Goal: Transaction & Acquisition: Purchase product/service

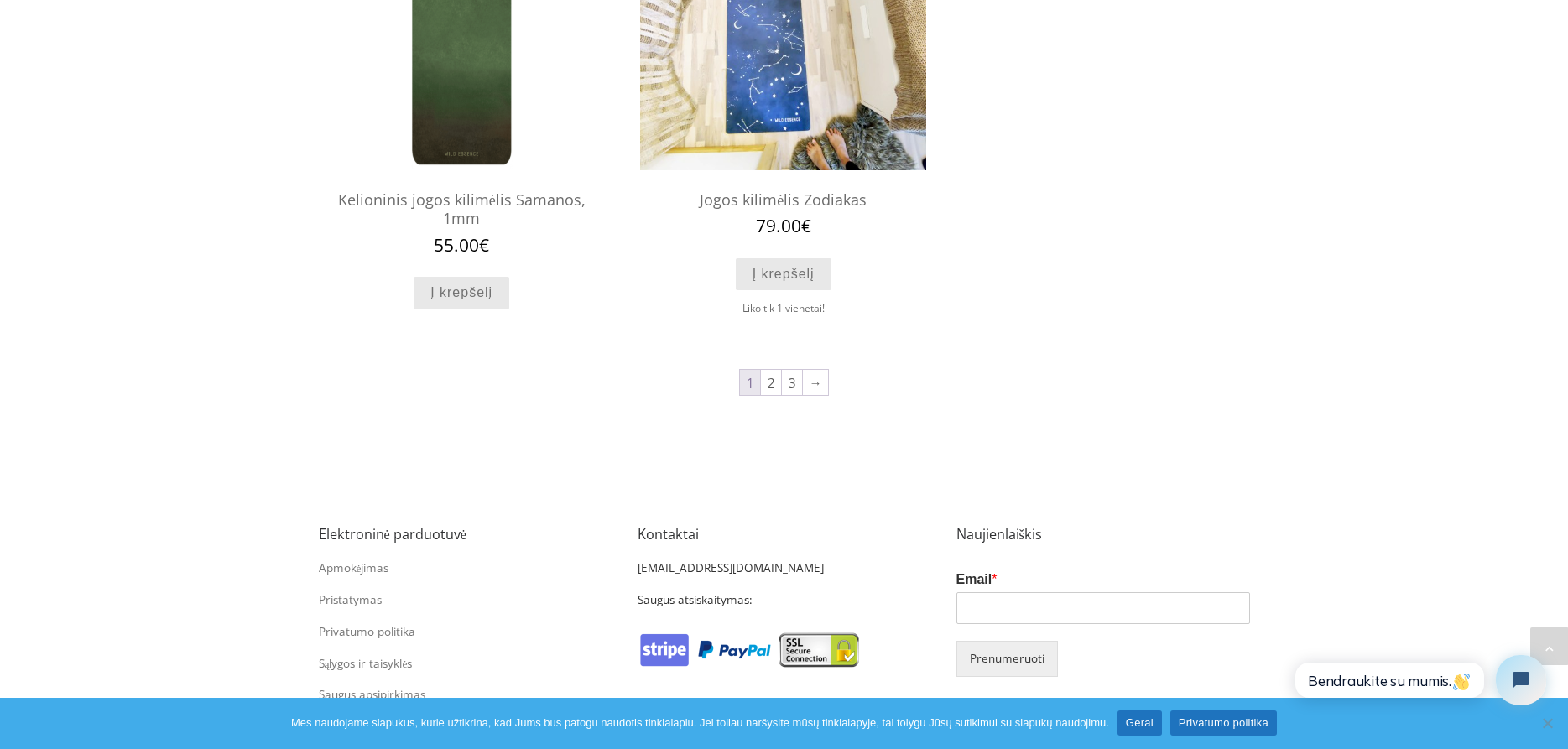
scroll to position [1711, 0]
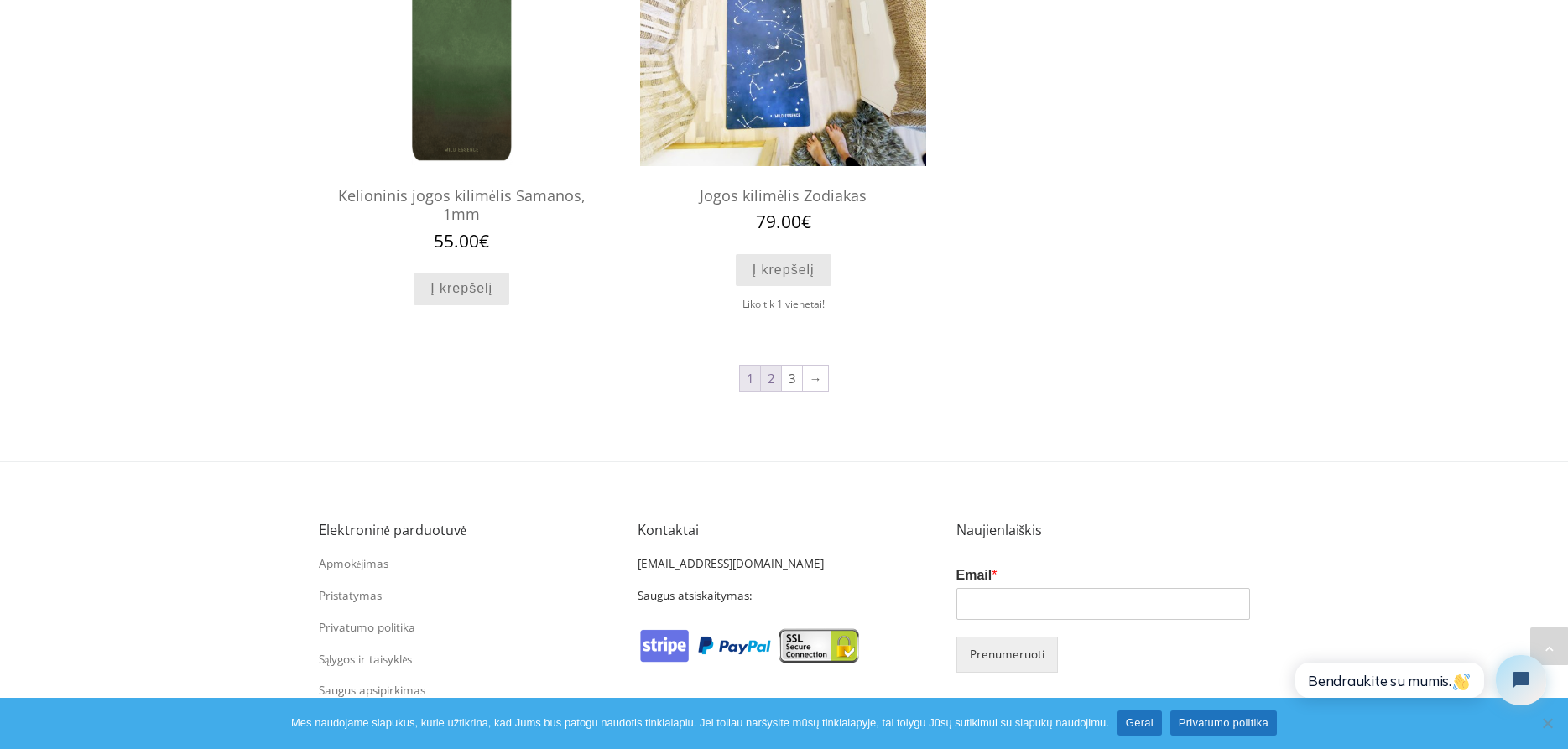
click at [772, 379] on link "2" at bounding box center [771, 378] width 20 height 25
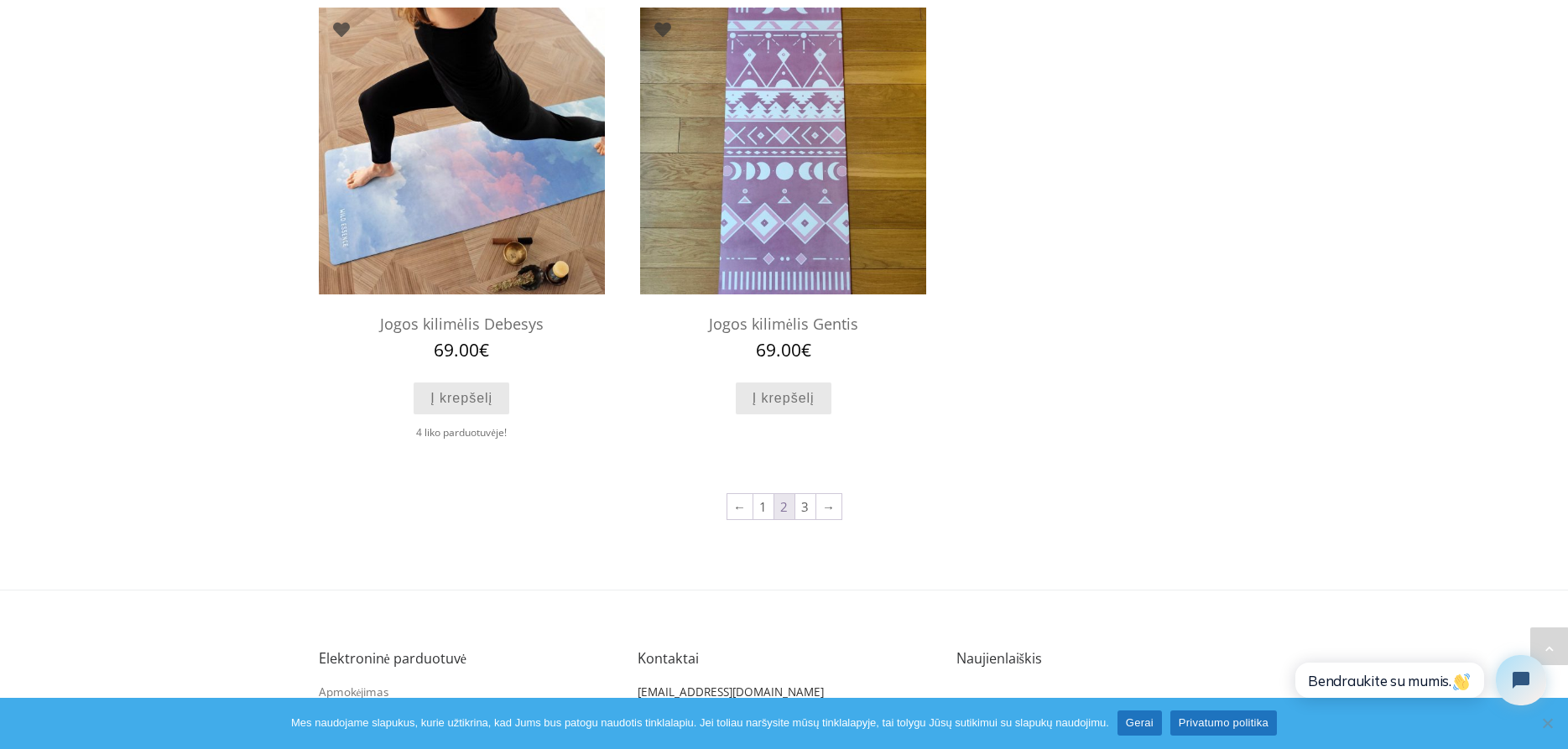
scroll to position [1611, 0]
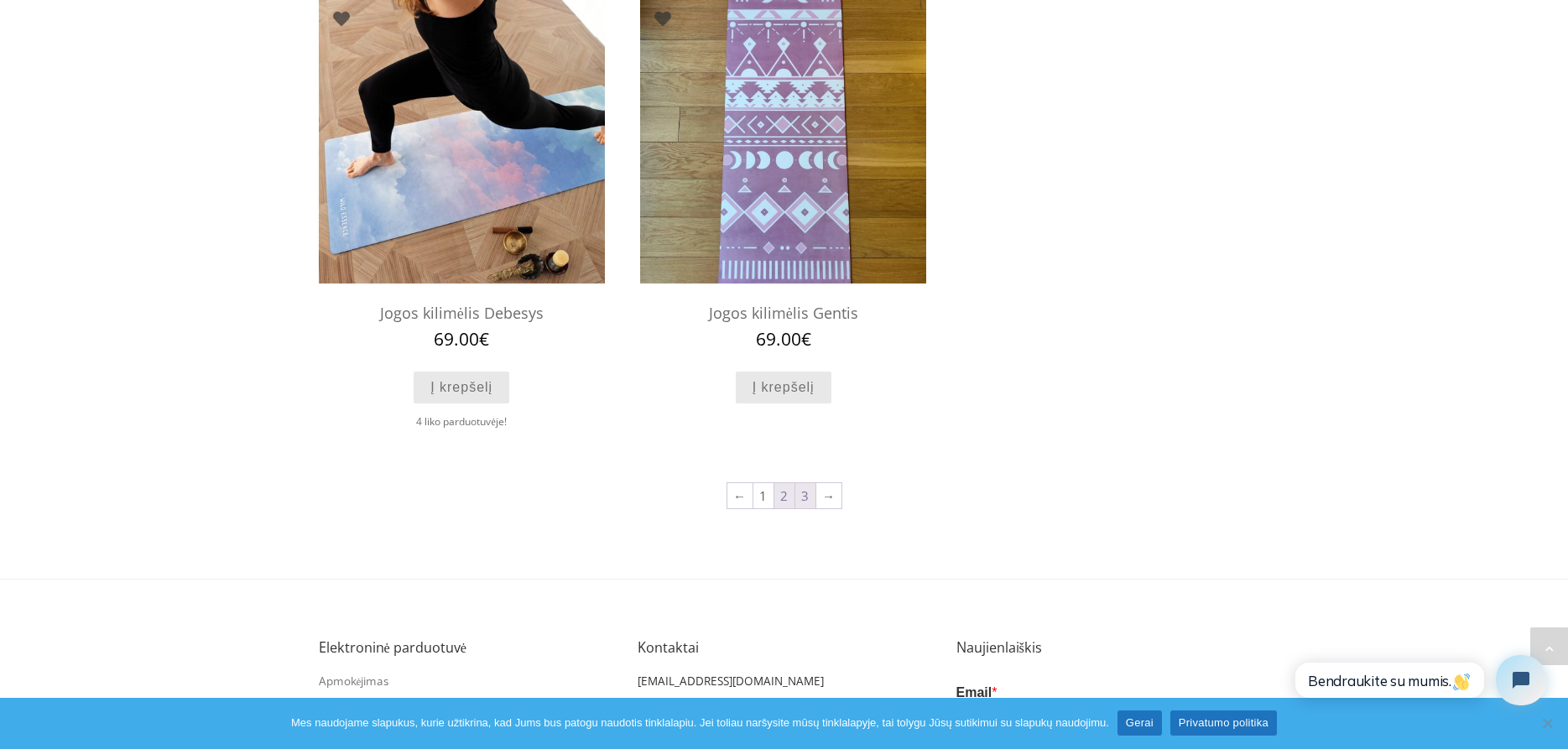
click at [802, 501] on link "3" at bounding box center [805, 495] width 20 height 25
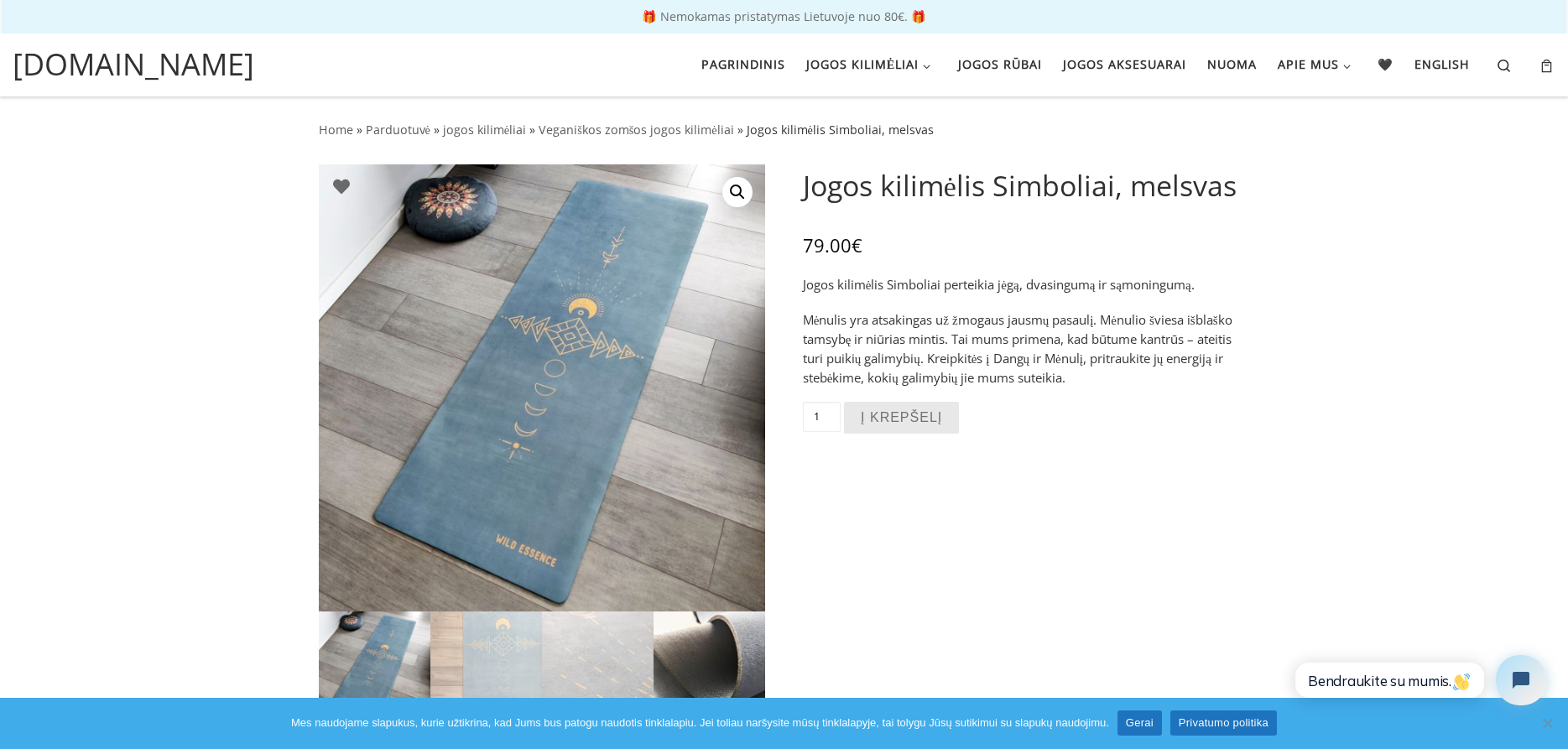
click at [678, 668] on img at bounding box center [710, 667] width 112 height 112
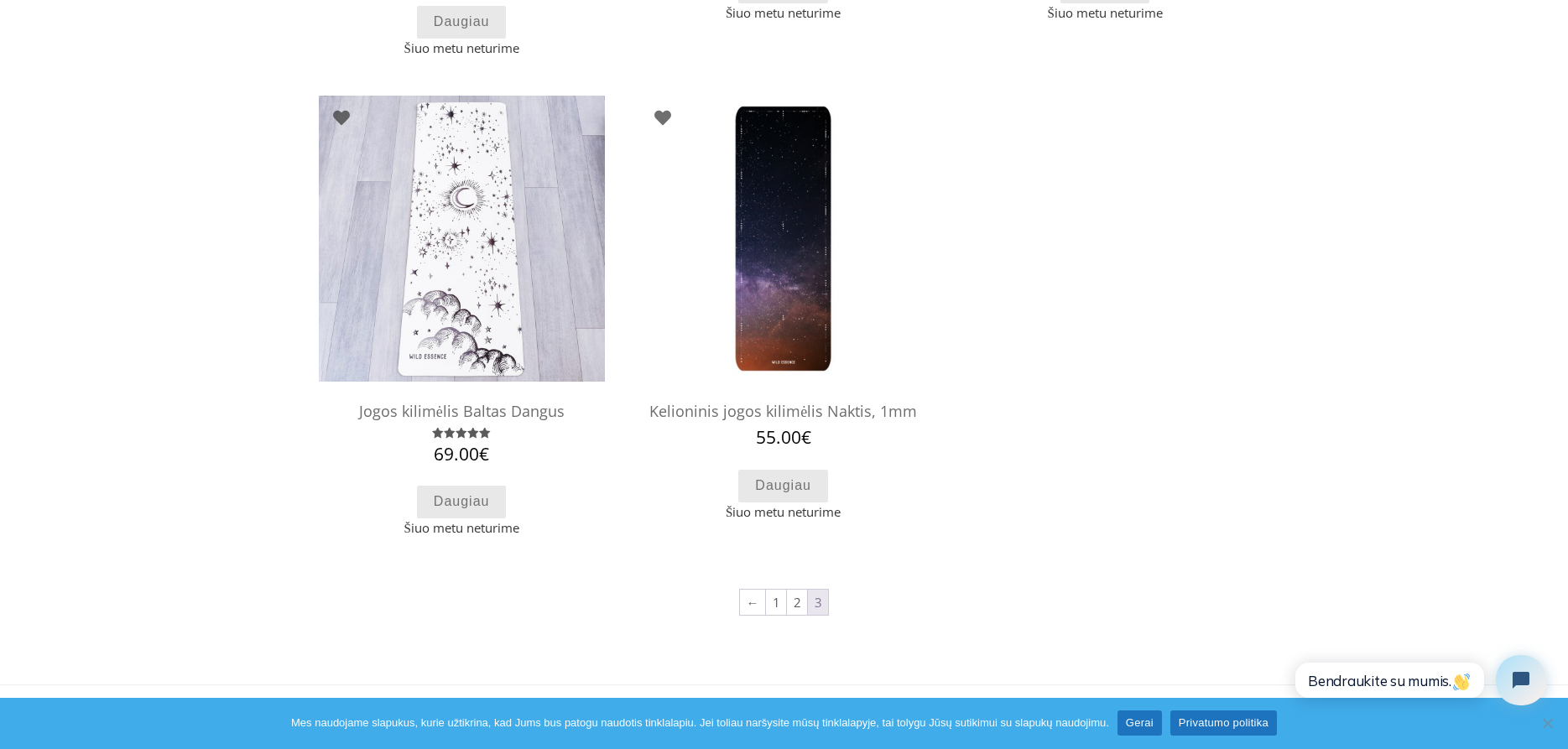
scroll to position [604, 0]
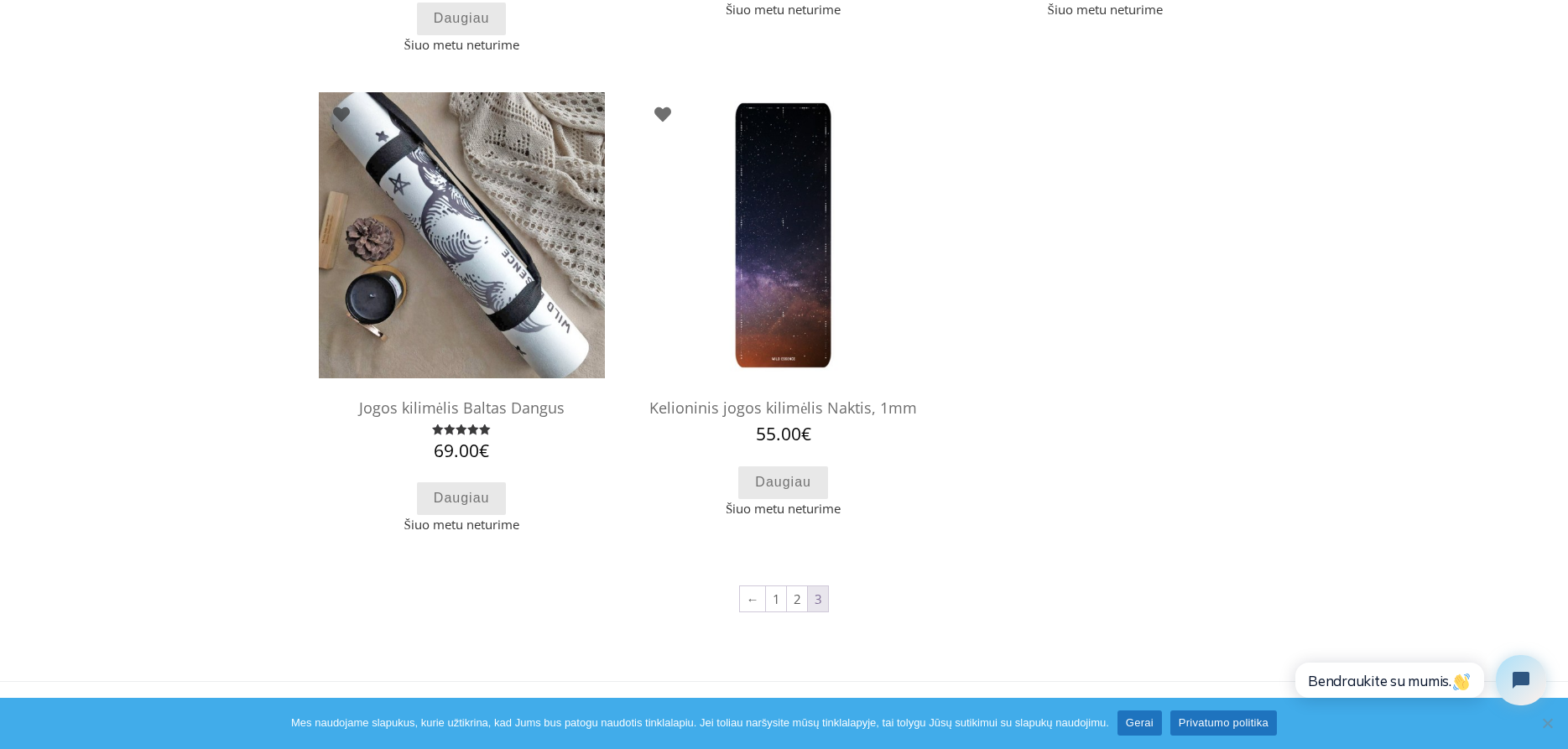
click at [454, 295] on img at bounding box center [462, 235] width 286 height 286
